Goal: Information Seeking & Learning: Learn about a topic

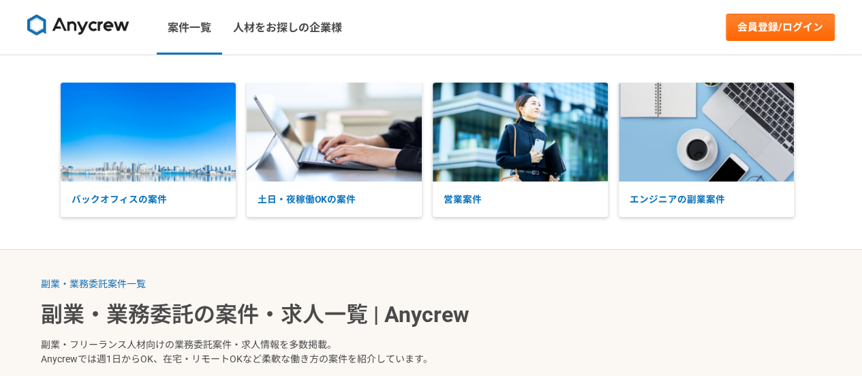
click at [70, 27] on img at bounding box center [78, 25] width 102 height 22
click at [277, 142] on img at bounding box center [334, 131] width 175 height 99
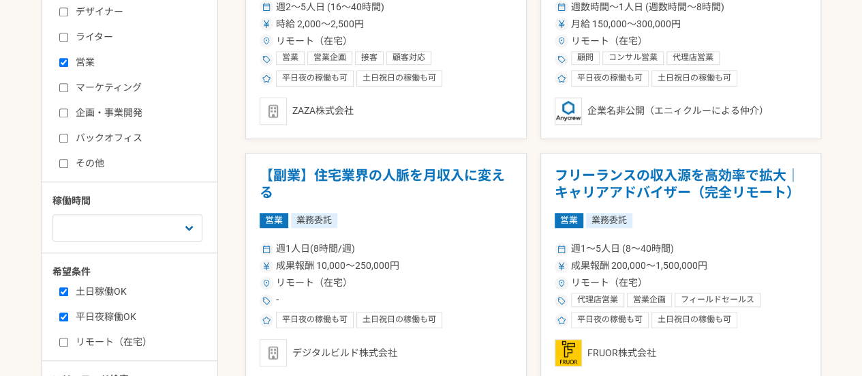
scroll to position [477, 0]
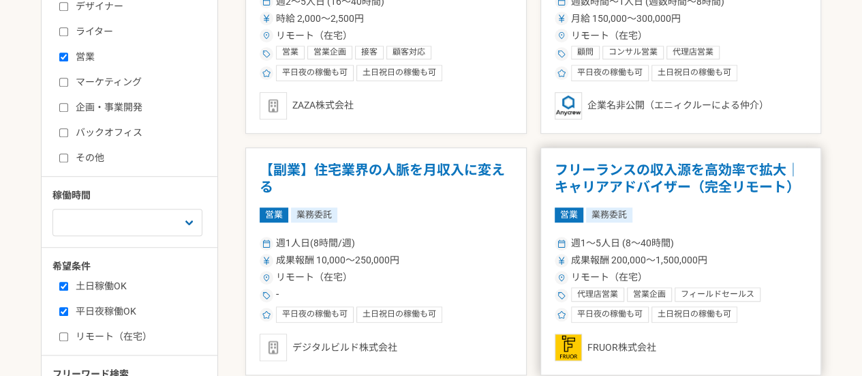
click at [599, 168] on h1 "フリーランスの収入源を高効率で拡大｜キャリアアドバイザー（完全リモート）" at bounding box center [681, 179] width 253 height 35
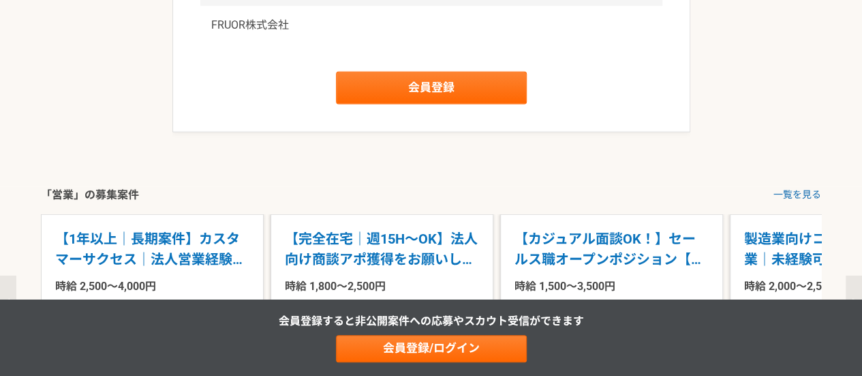
scroll to position [1909, 0]
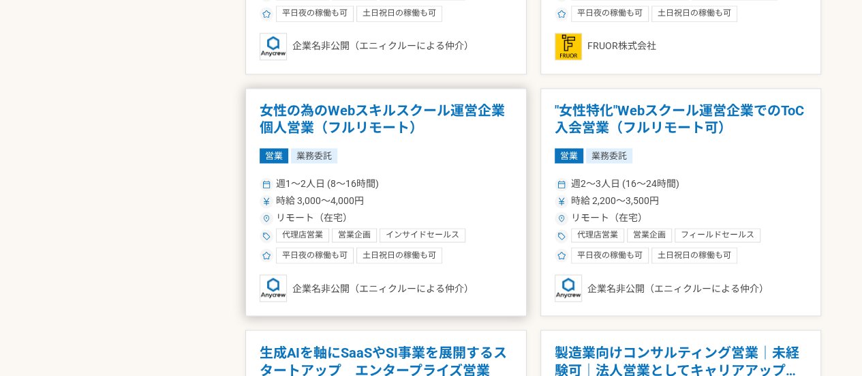
scroll to position [1023, 0]
